Goal: Task Accomplishment & Management: Use online tool/utility

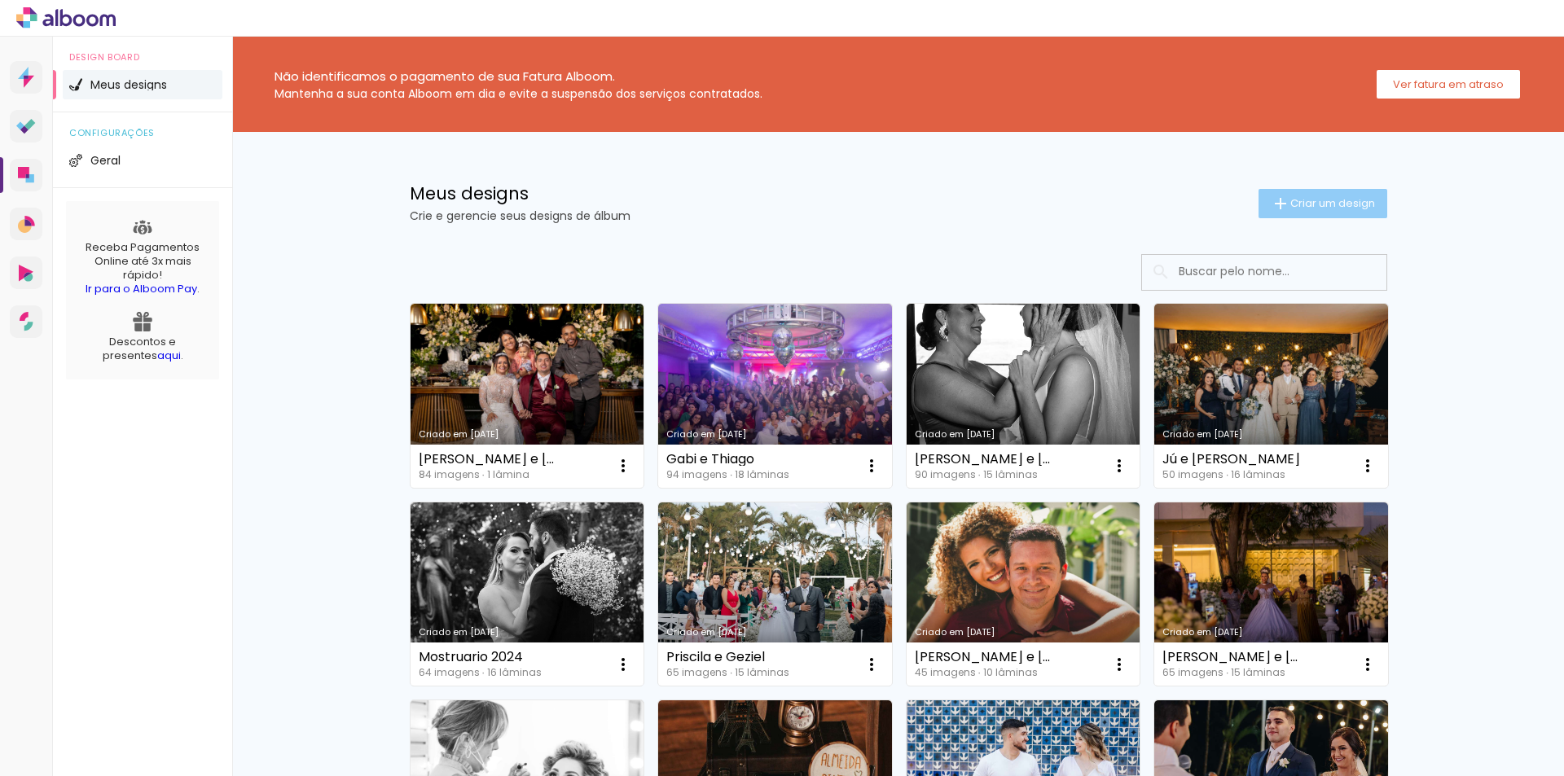
click at [1329, 209] on span "Criar um design" at bounding box center [1332, 203] width 85 height 11
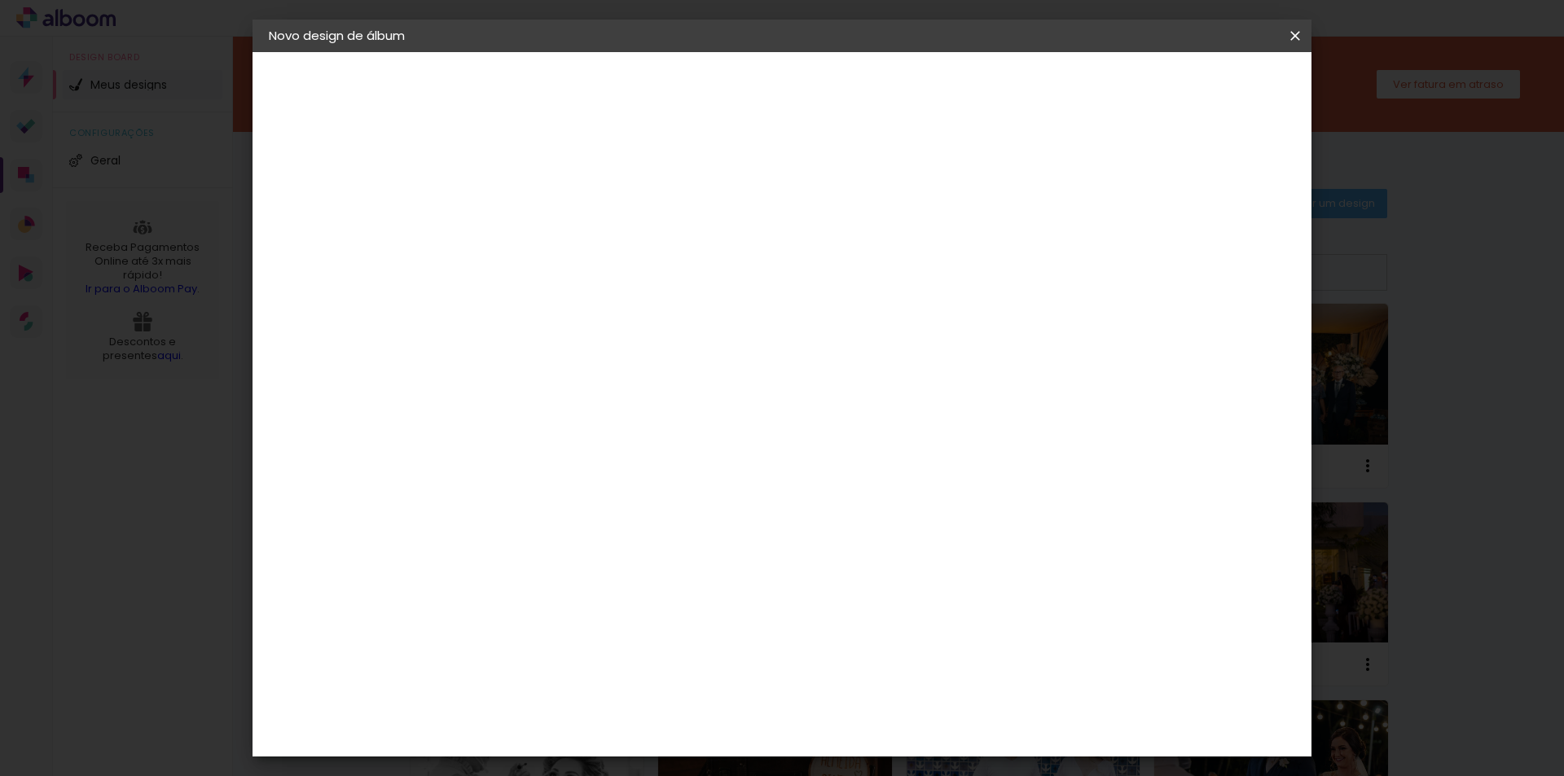
click at [535, 216] on input at bounding box center [535, 218] width 0 height 25
type input "Alline e [PERSON_NAME]"
type paper-input "Alline e [PERSON_NAME]"
click at [0, 0] on slot "Avançar" at bounding box center [0, 0] width 0 height 0
click at [0, 0] on slot "Tamanho Livre" at bounding box center [0, 0] width 0 height 0
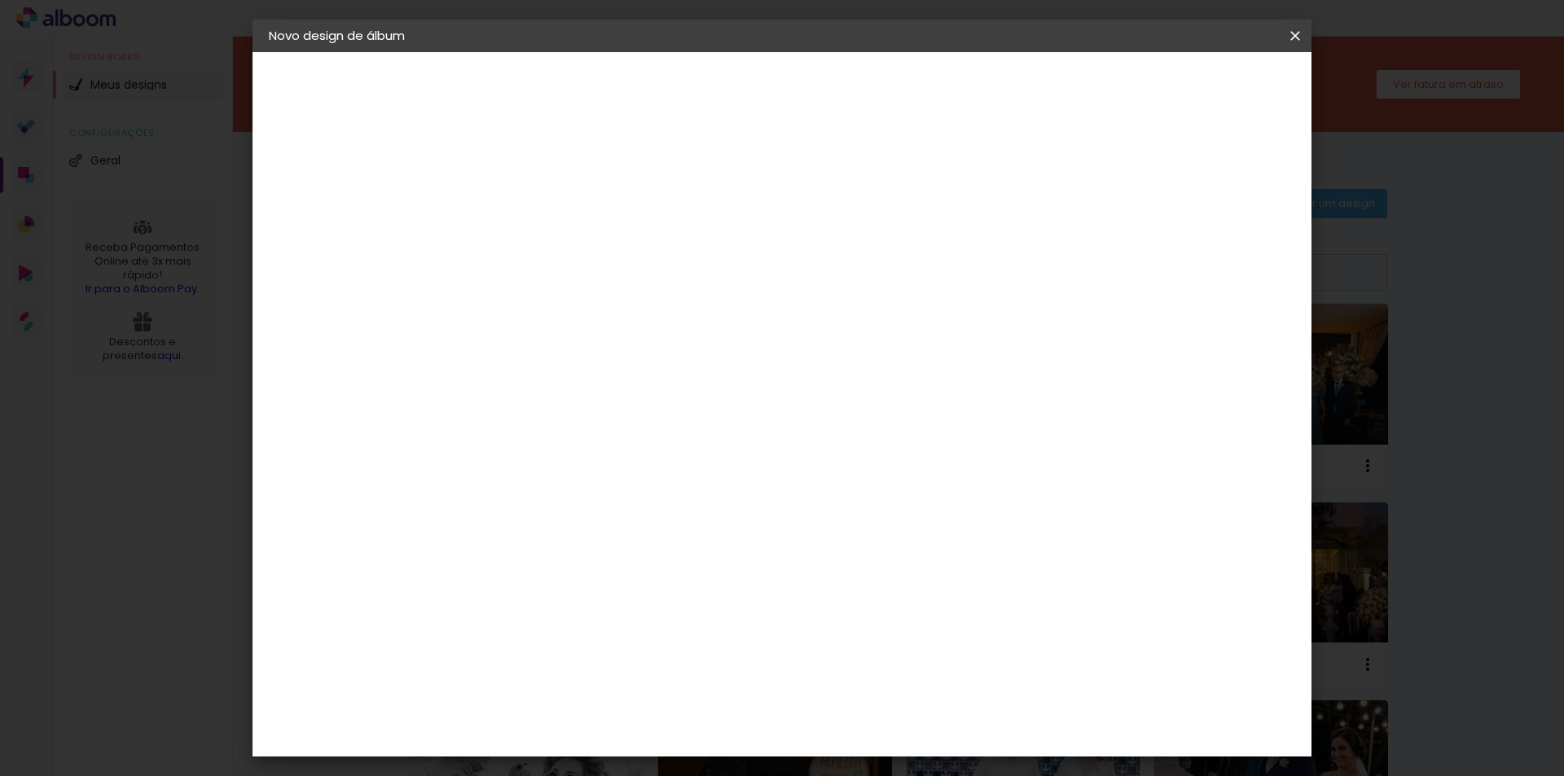
click at [0, 0] on slot "Avançar" at bounding box center [0, 0] width 0 height 0
click at [714, 255] on span "30" at bounding box center [712, 255] width 27 height 24
click at [879, 677] on input "60" at bounding box center [872, 679] width 42 height 24
type input "50"
type paper-input "50"
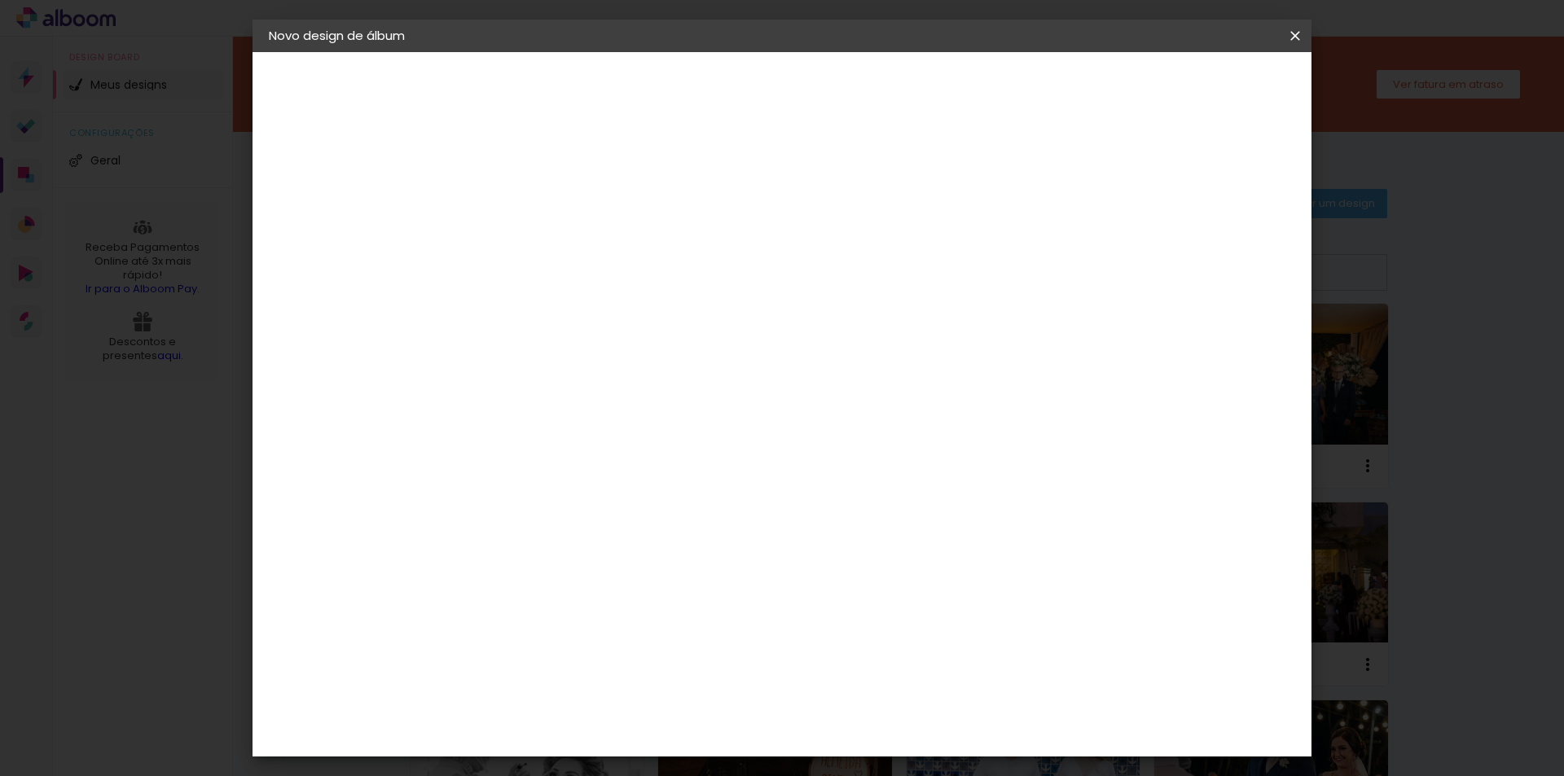
click at [1193, 90] on span "Iniciar design" at bounding box center [1156, 86] width 74 height 11
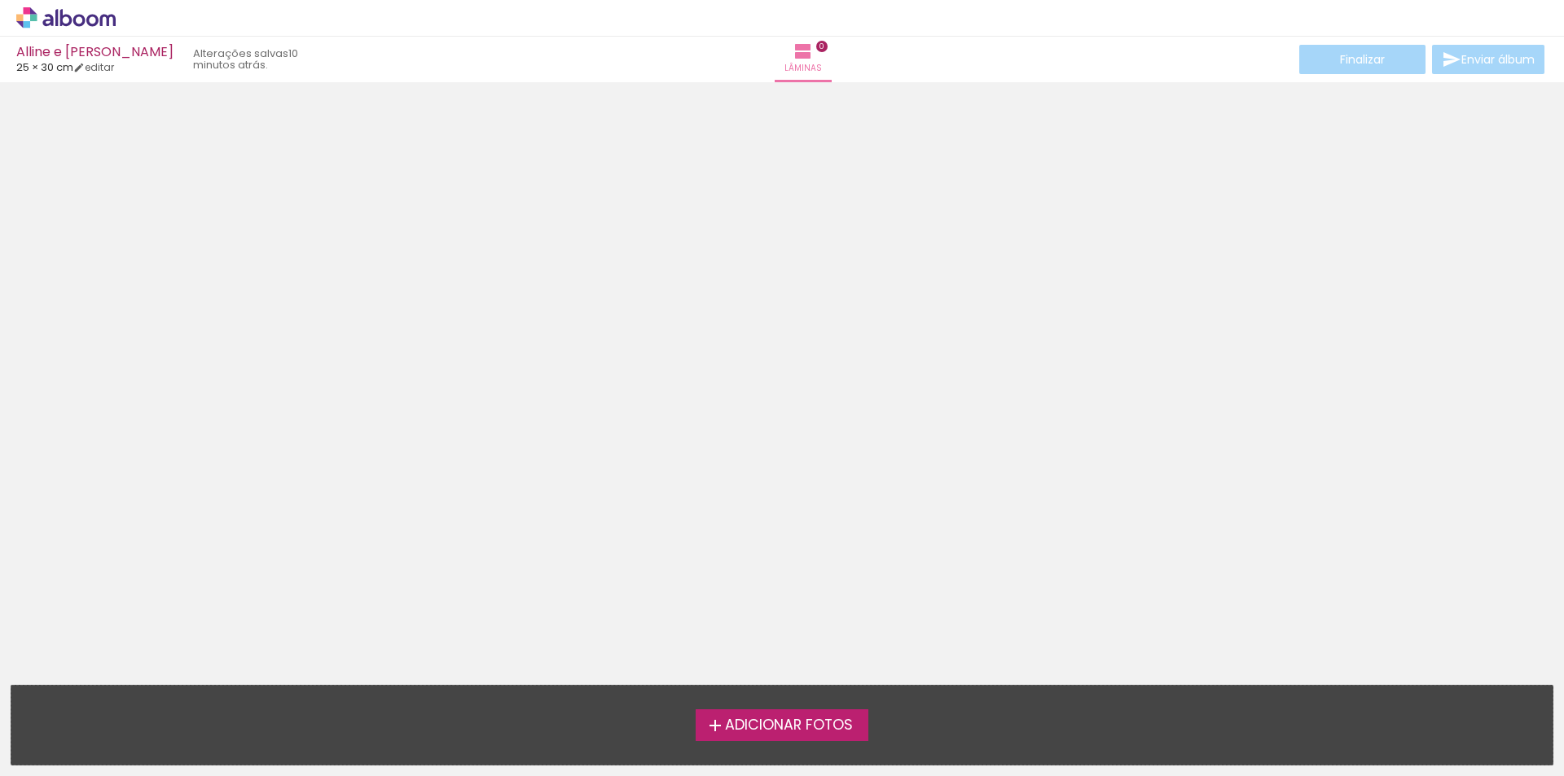
click at [806, 742] on div "Adicionar Fotos Solte suas fotos aqui..." at bounding box center [781, 725] width 1541 height 79
click at [810, 725] on span "Adicionar Fotos" at bounding box center [789, 725] width 128 height 15
click at [0, 0] on input "file" at bounding box center [0, 0] width 0 height 0
